Goal: Task Accomplishment & Management: Manage account settings

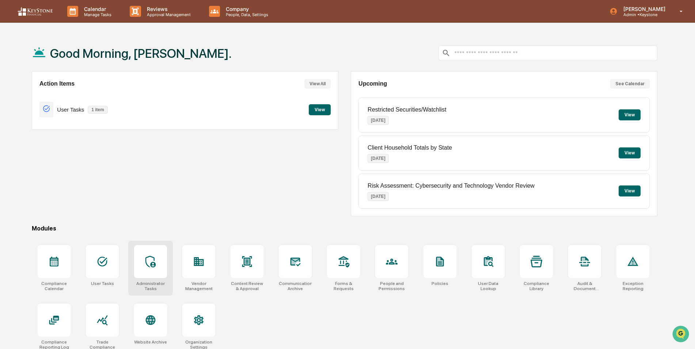
click at [145, 262] on icon at bounding box center [150, 261] width 10 height 12
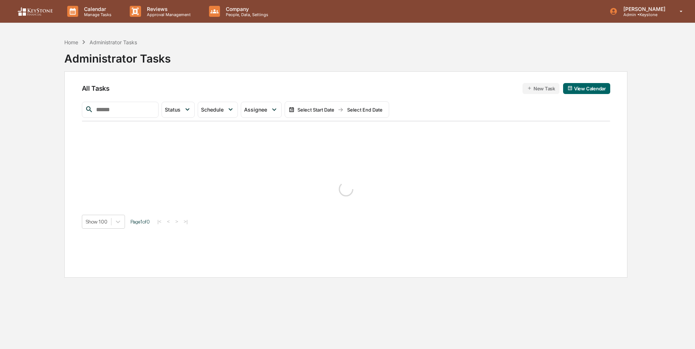
click at [138, 111] on input "text" at bounding box center [124, 110] width 62 height 10
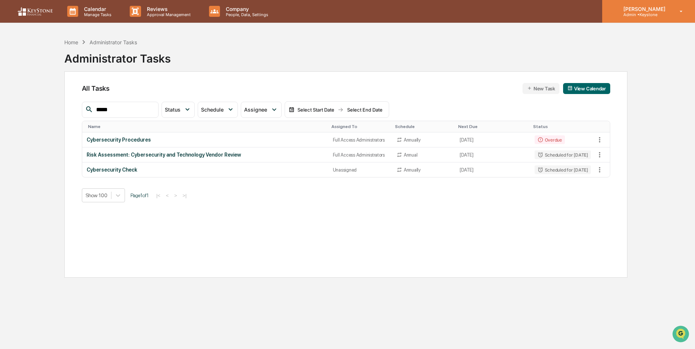
type input "*****"
click at [640, 15] on p "Admin • Keystone" at bounding box center [644, 14] width 52 height 5
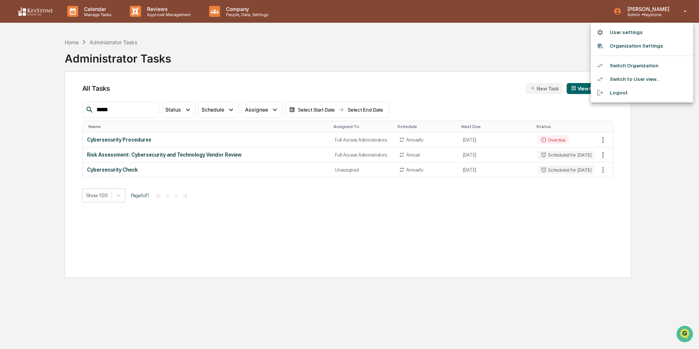
click at [174, 228] on div at bounding box center [349, 174] width 699 height 349
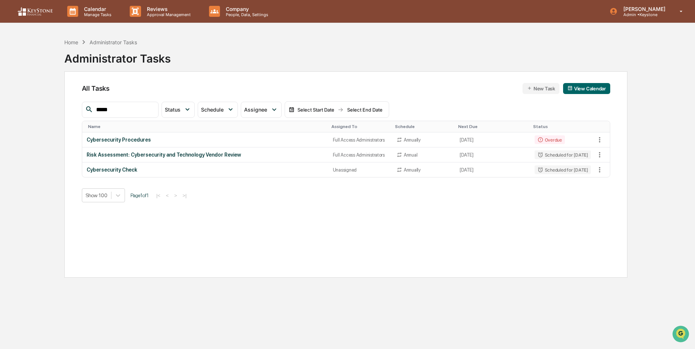
click at [130, 111] on input "*****" at bounding box center [124, 110] width 62 height 10
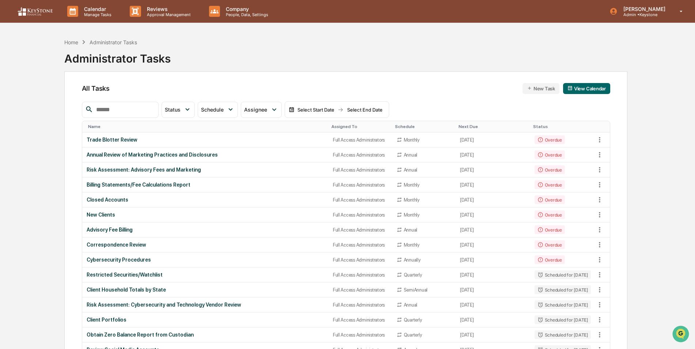
click at [334, 124] on div "Assigned To" at bounding box center [360, 126] width 58 height 5
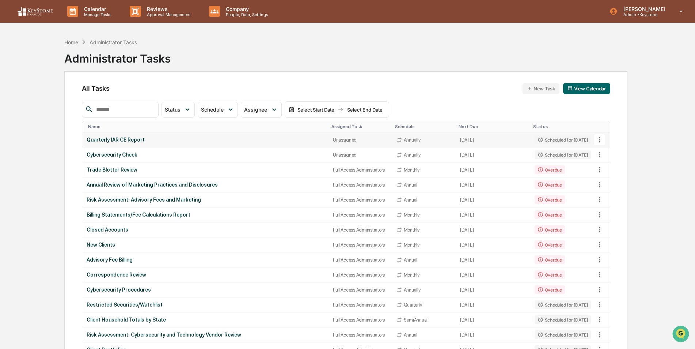
click at [277, 138] on div "Quarterly IAR CE Report" at bounding box center [206, 140] width 238 height 6
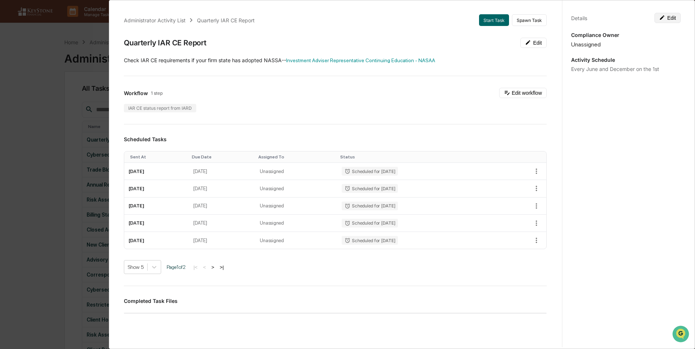
click at [669, 16] on button "Edit" at bounding box center [668, 18] width 26 height 10
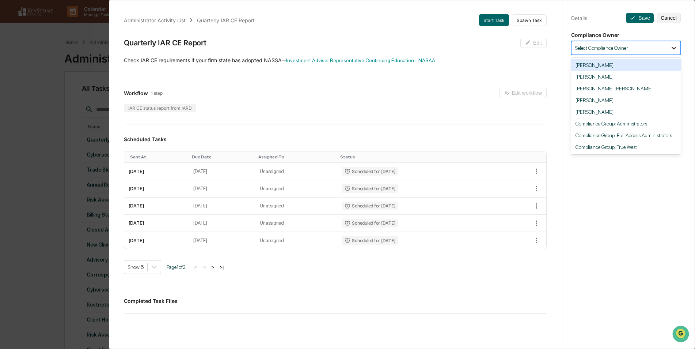
click at [675, 49] on div at bounding box center [673, 47] width 13 height 13
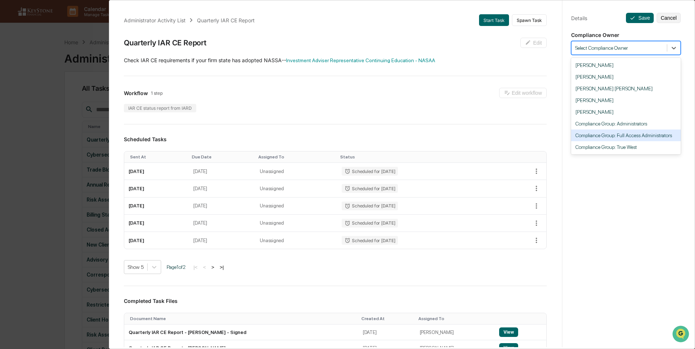
click at [643, 137] on div "Compliance Group: Full Access Administrators" at bounding box center [626, 135] width 110 height 12
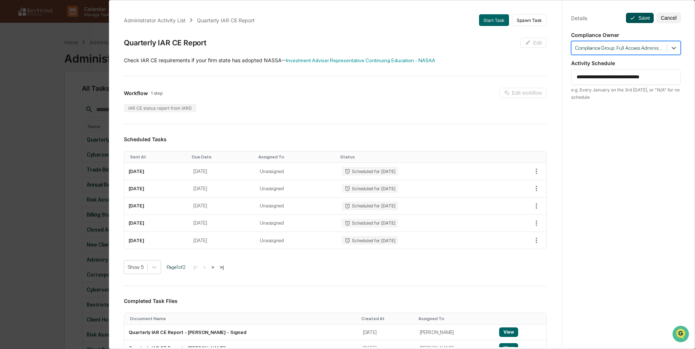
click at [640, 16] on button "Save" at bounding box center [640, 18] width 28 height 10
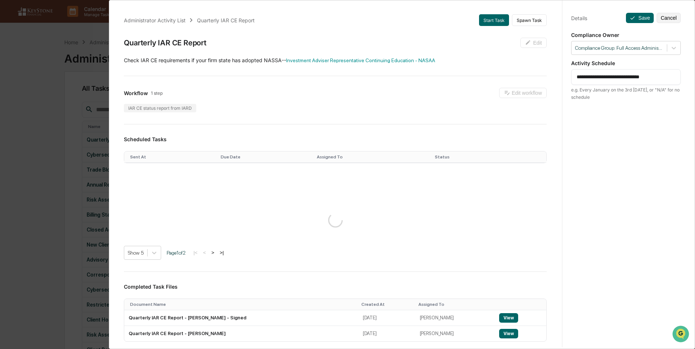
click at [26, 130] on div "**********" at bounding box center [347, 174] width 695 height 349
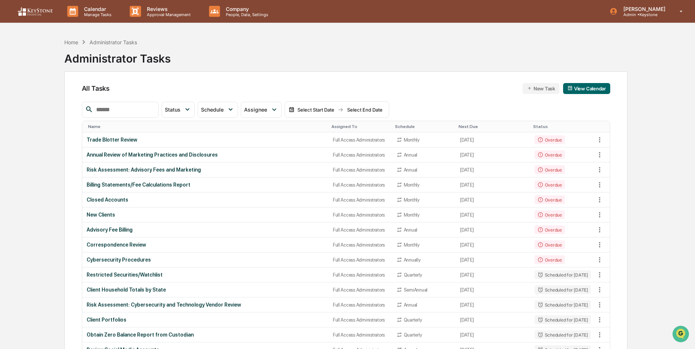
click at [331, 126] on div "Assigned To" at bounding box center [360, 126] width 58 height 5
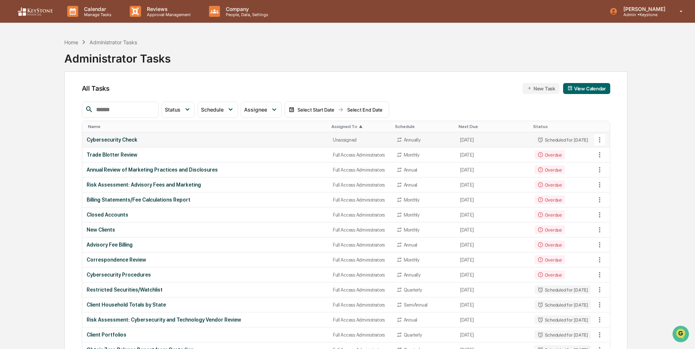
click at [121, 143] on td "Cybersecurity Check" at bounding box center [205, 139] width 246 height 15
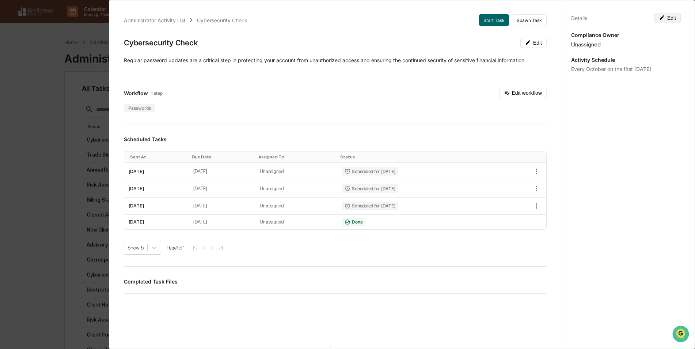
click at [668, 19] on button "Edit" at bounding box center [668, 18] width 26 height 10
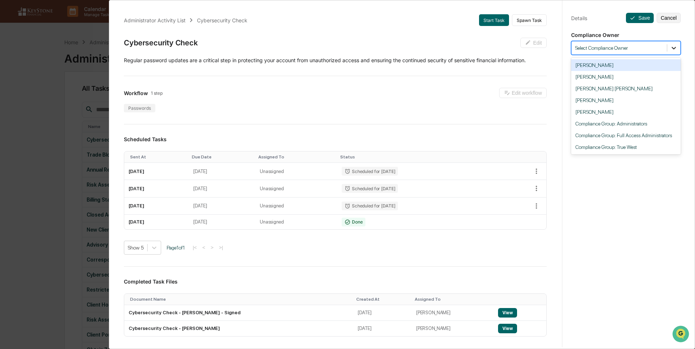
click at [671, 50] on icon at bounding box center [673, 47] width 7 height 7
click at [631, 137] on div "Compliance Group: Full Access Administrators" at bounding box center [626, 135] width 110 height 12
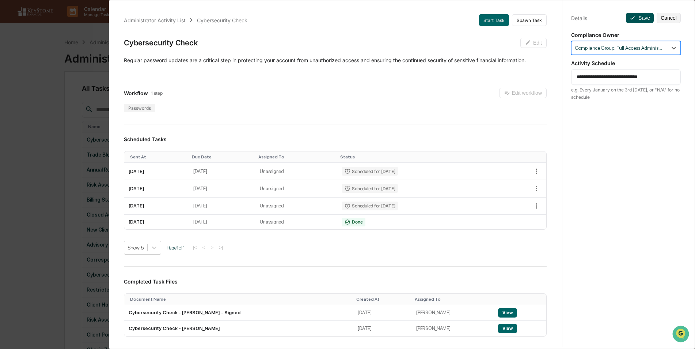
click at [633, 15] on button "Save" at bounding box center [640, 18] width 28 height 10
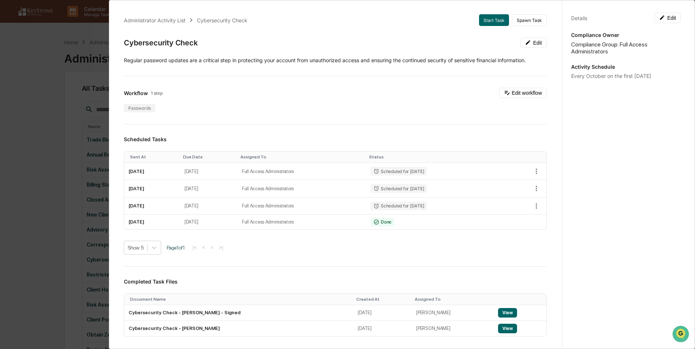
click at [42, 151] on div "Administrator Activity List Cybersecurity Check Start Task Spawn Task Cybersecu…" at bounding box center [347, 174] width 695 height 349
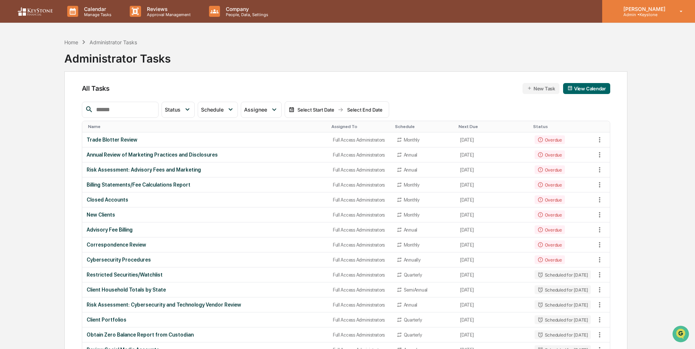
click at [640, 18] on div "Caroline Iannucci Admin • Keystone" at bounding box center [648, 11] width 93 height 23
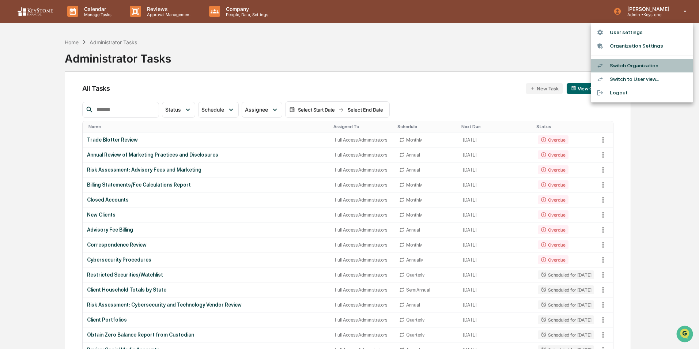
click at [628, 66] on li "Switch Organization" at bounding box center [642, 66] width 102 height 14
